Goal: Task Accomplishment & Management: Use online tool/utility

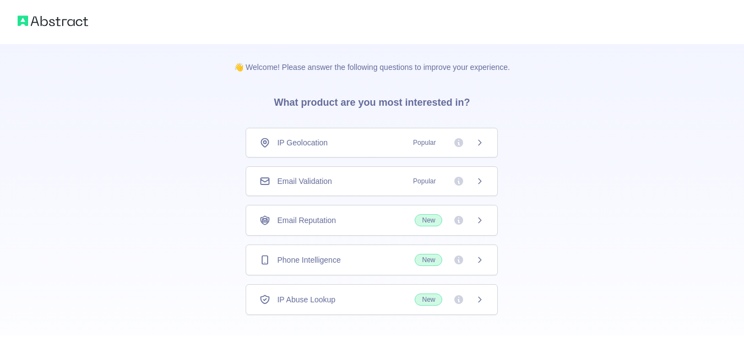
click at [332, 180] on span "Email Validation" at bounding box center [304, 181] width 55 height 11
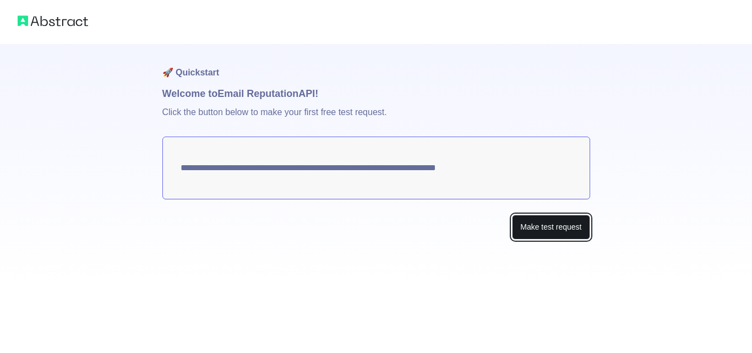
click at [551, 228] on button "Make test request" at bounding box center [551, 227] width 78 height 25
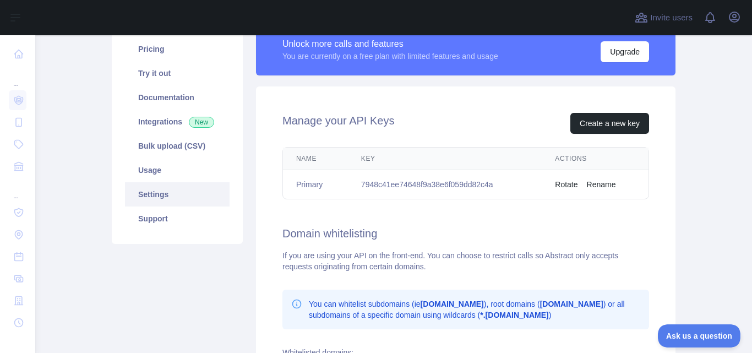
scroll to position [110, 0]
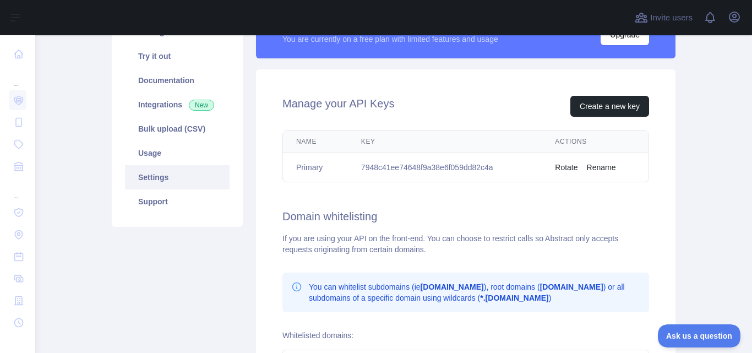
click at [435, 166] on td "7948c41ee74648f9a38e6f059dd82c4a" at bounding box center [445, 167] width 194 height 29
copy td "7948c41ee74648f9a38e6f059dd82c4a"
